Goal: Task Accomplishment & Management: Use online tool/utility

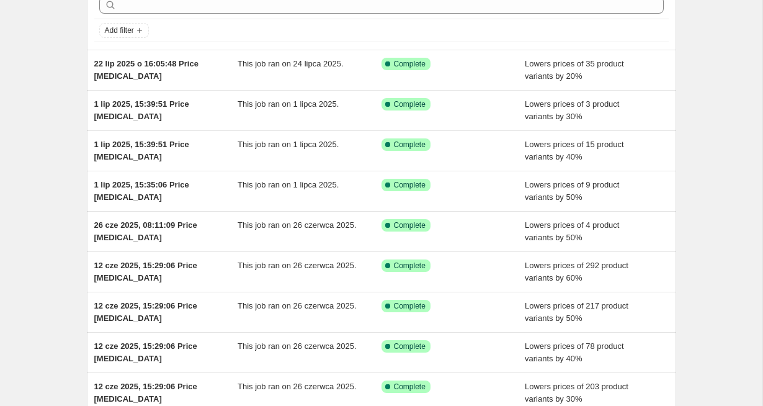
scroll to position [52, 0]
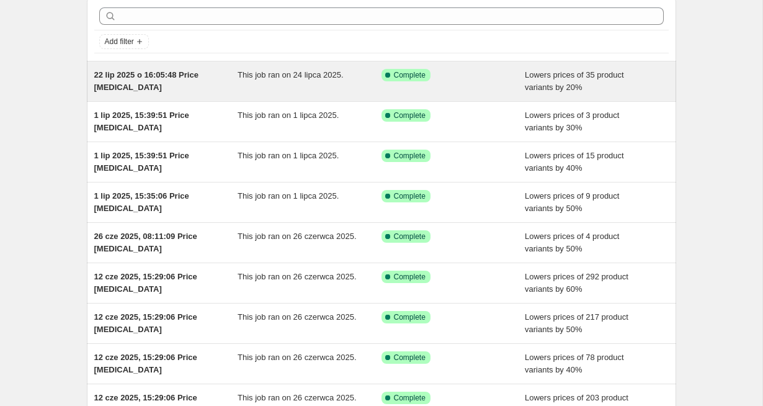
click at [142, 74] on span "22 lip 2025 o 16:05:48 Price change job" at bounding box center [146, 81] width 104 height 22
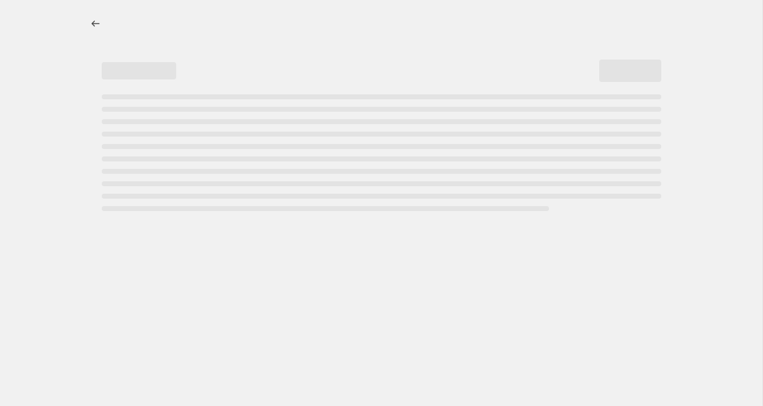
select select "percentage"
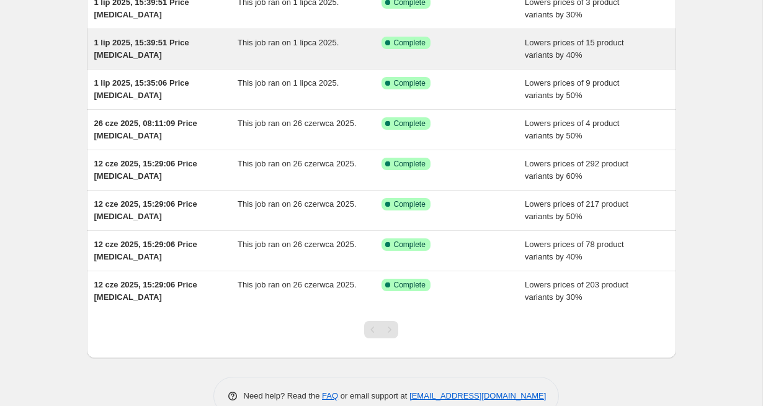
scroll to position [162, 0]
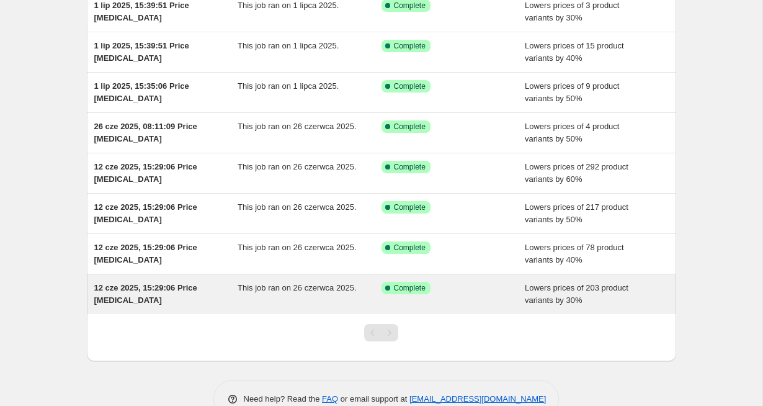
click at [149, 288] on span "12 cze 2025, 15:29:06 Price change job" at bounding box center [145, 294] width 103 height 22
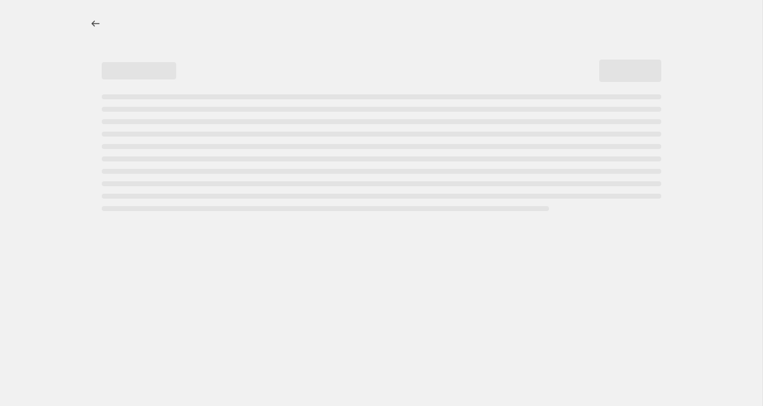
select select "percentage"
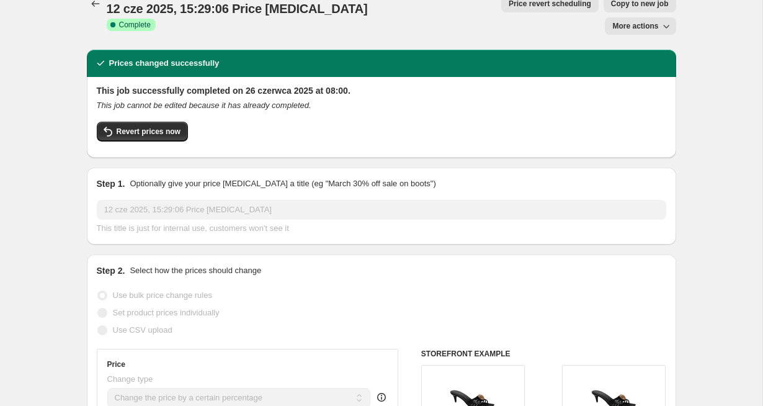
scroll to position [30, 0]
